Goal: Navigation & Orientation: Find specific page/section

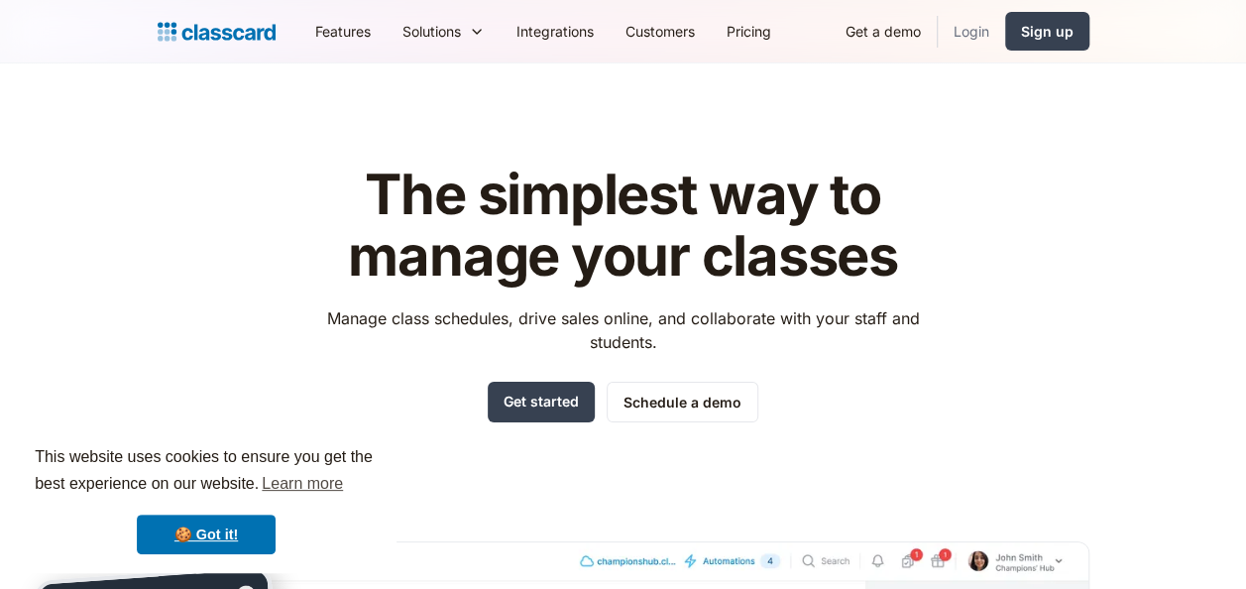
click at [974, 28] on link "Login" at bounding box center [971, 31] width 67 height 45
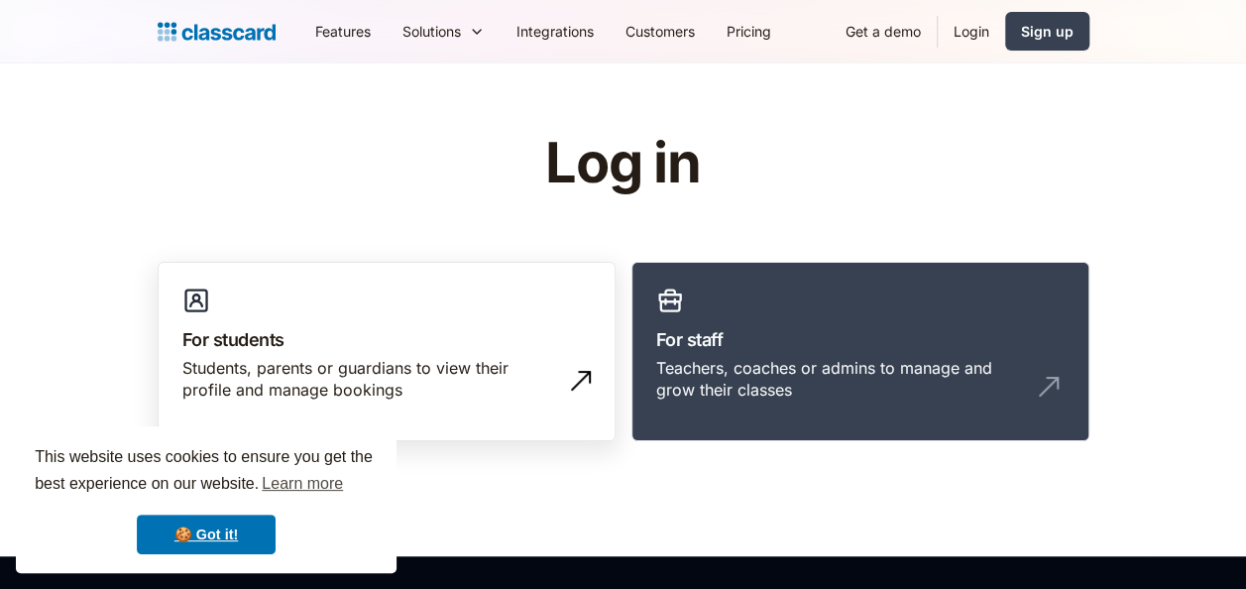
click at [396, 389] on div "Students, parents or guardians to view their profile and manage bookings" at bounding box center [366, 379] width 369 height 45
click at [471, 382] on div "Students, parents or guardians to view their profile and manage bookings" at bounding box center [366, 379] width 369 height 45
click at [471, 381] on div "Students, parents or guardians to view their profile and manage bookings" at bounding box center [366, 379] width 369 height 45
